Goal: Navigation & Orientation: Find specific page/section

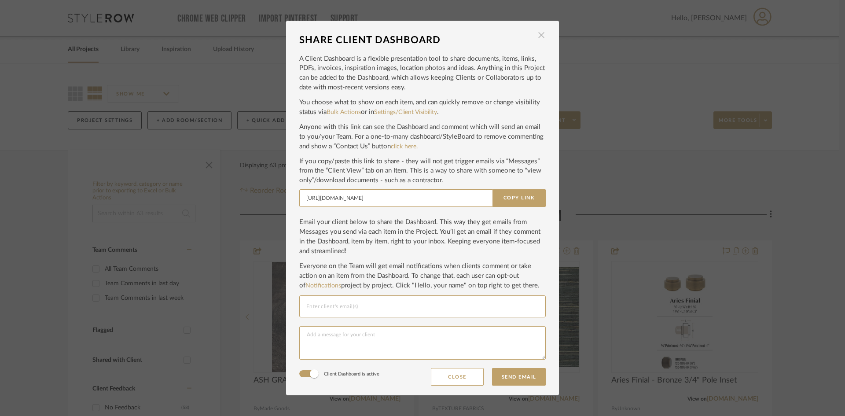
click at [541, 33] on span "button" at bounding box center [541, 35] width 18 height 18
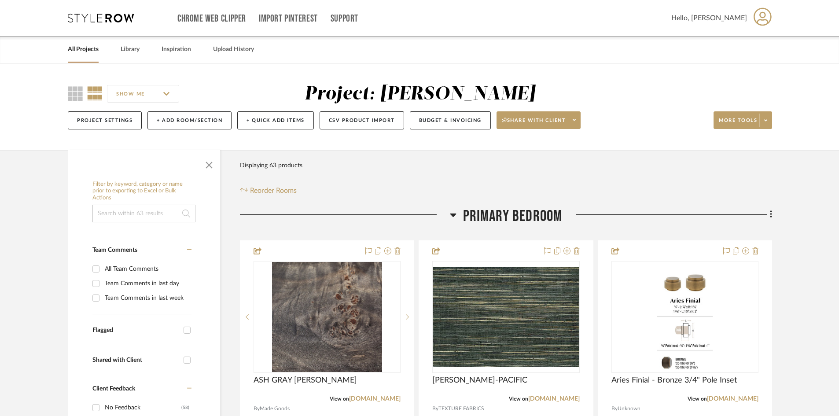
click at [104, 25] on div "Chrome Web Clipper Import Pinterest Support All Projects Library Inspiration Up…" at bounding box center [420, 18] width 704 height 36
click at [104, 17] on icon at bounding box center [101, 18] width 66 height 9
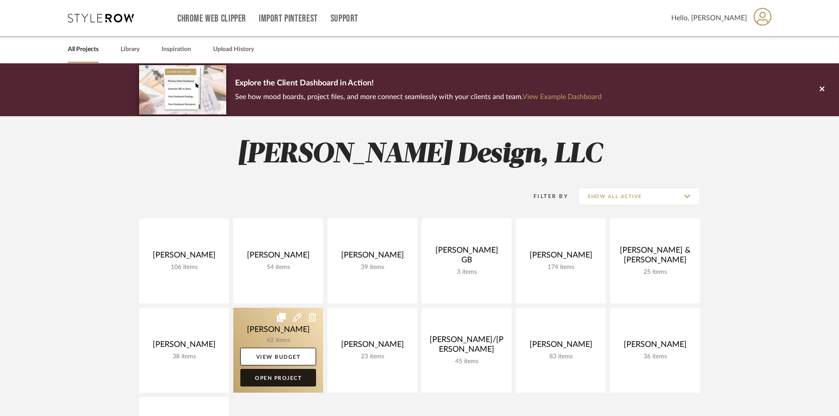
click at [293, 378] on link "Open Project" at bounding box center [278, 378] width 76 height 18
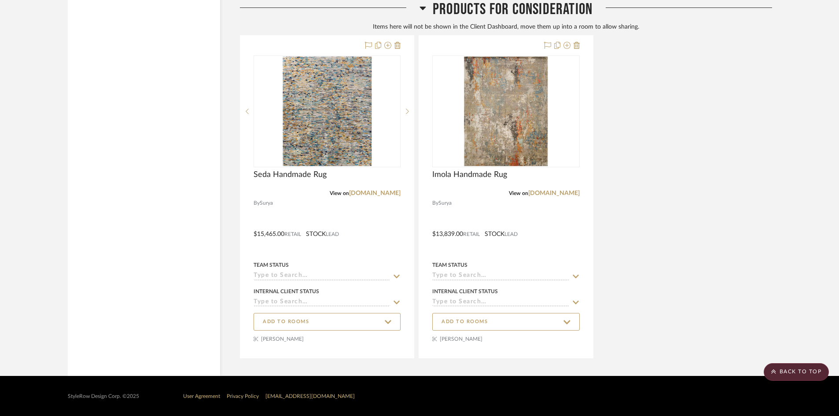
scroll to position [3963, 0]
